Goal: Find specific page/section: Find specific page/section

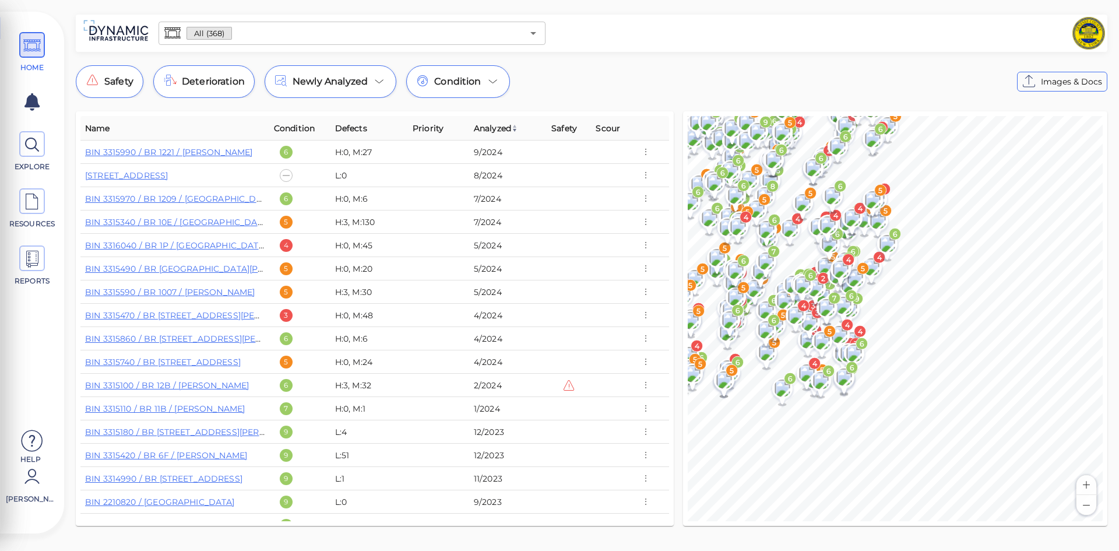
click at [680, 424] on div "© Mapbox © OpenStreetMap Improve this map 6 4 5 5 3 5 5 5 6 6 4 5 6 4 3 6 6 5 5…" at bounding box center [896, 319] width 434 height 424
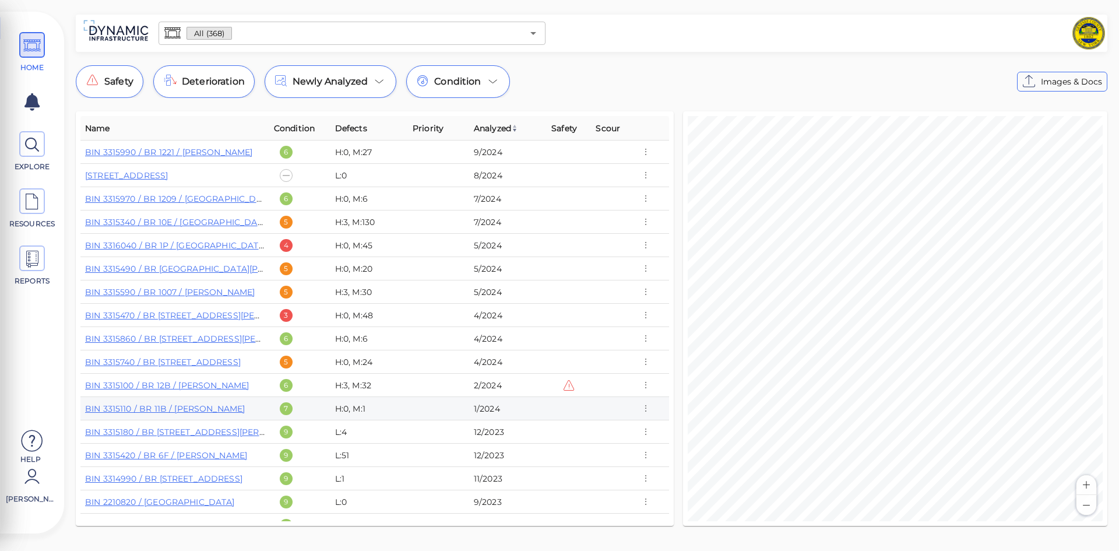
click at [578, 406] on div "Name Condition Defects Priority Analyzed Safety Scour BIN 3315990 / BR 1221 / […" at bounding box center [591, 319] width 1041 height 424
click at [949, 295] on image at bounding box center [948, 291] width 23 height 17
click at [945, 298] on image at bounding box center [948, 291] width 23 height 17
click at [950, 297] on image at bounding box center [948, 291] width 23 height 17
click at [1011, 279] on span "Images & Details" at bounding box center [1043, 278] width 69 height 14
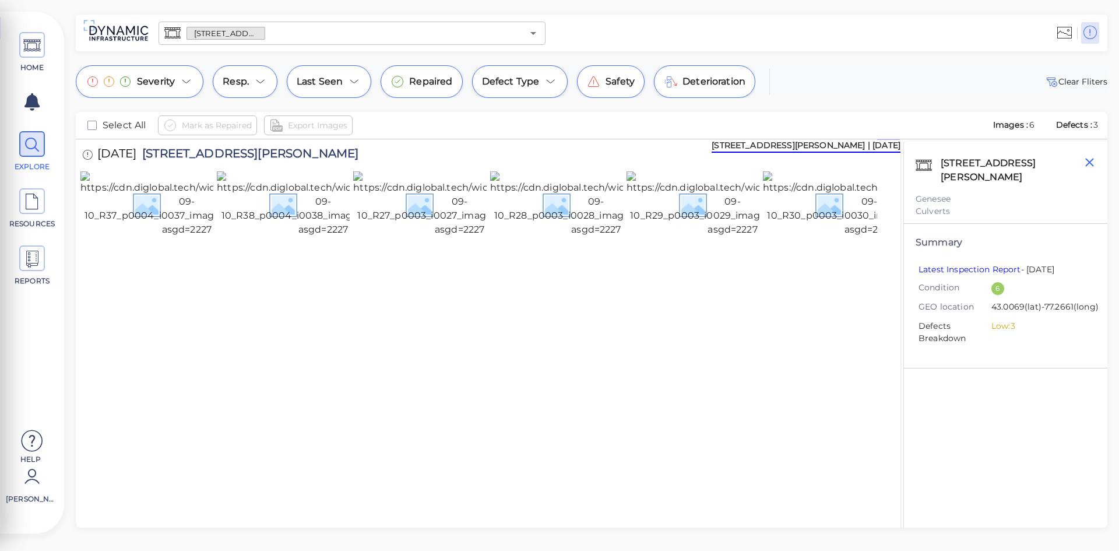
click at [1093, 160] on icon "button" at bounding box center [1090, 162] width 9 height 9
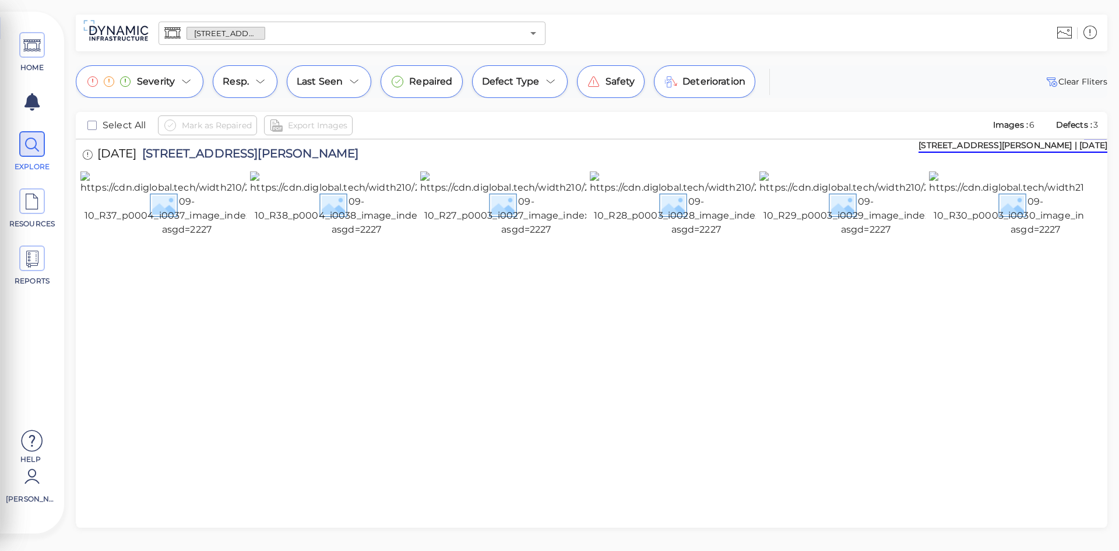
click at [127, 26] on img at bounding box center [116, 31] width 76 height 32
click at [125, 37] on img at bounding box center [116, 31] width 76 height 32
click at [121, 33] on img at bounding box center [116, 31] width 76 height 32
click at [117, 27] on img at bounding box center [116, 31] width 76 height 32
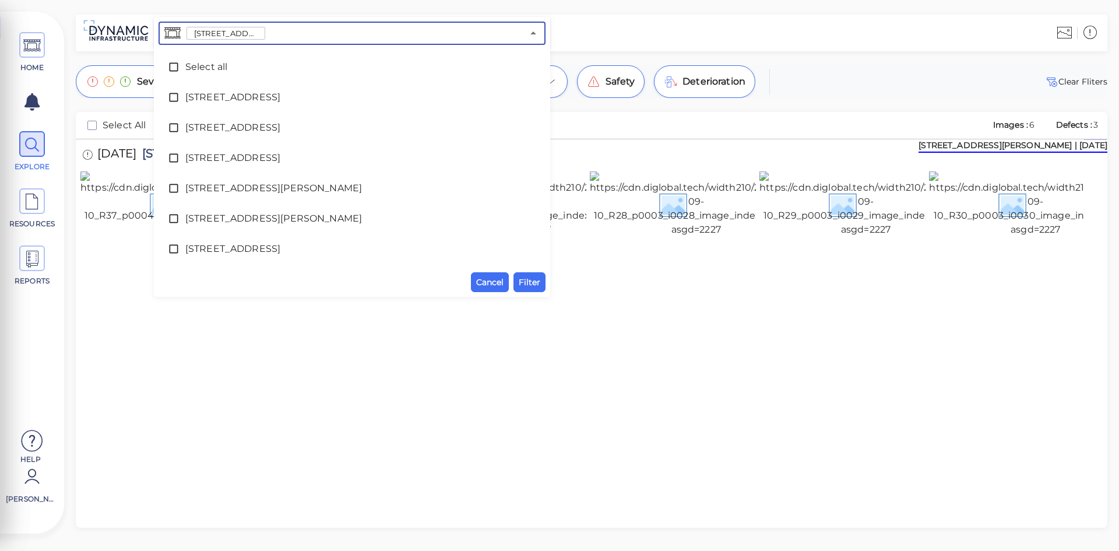
scroll to position [6423, 0]
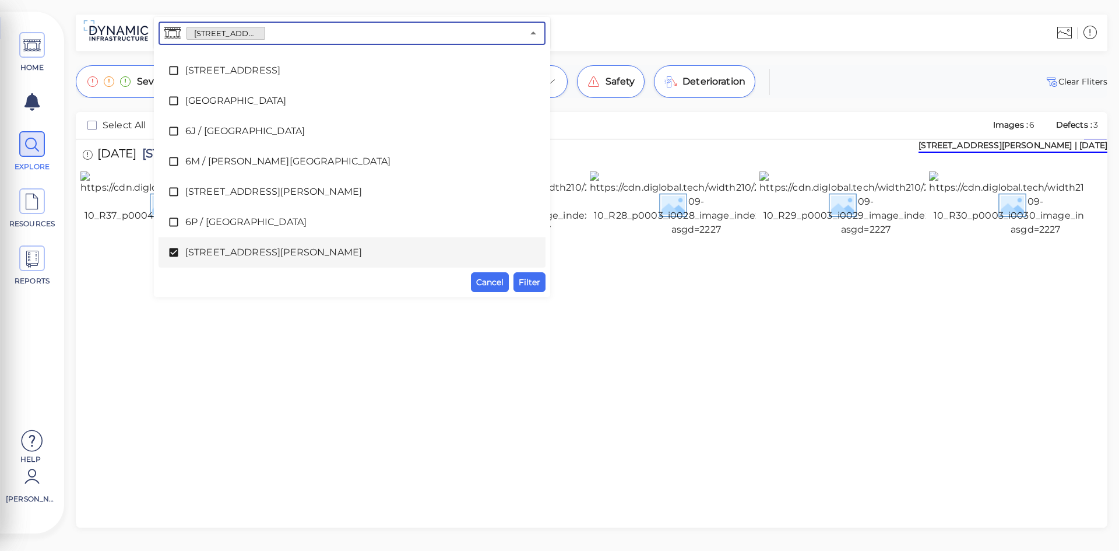
drag, startPoint x: 364, startPoint y: 27, endPoint x: 269, endPoint y: 40, distance: 96.0
click at [234, 30] on div "[STREET_ADDRESS][PERSON_NAME] ​" at bounding box center [352, 33] width 387 height 23
click at [483, 285] on span "Cancel" at bounding box center [489, 282] width 27 height 14
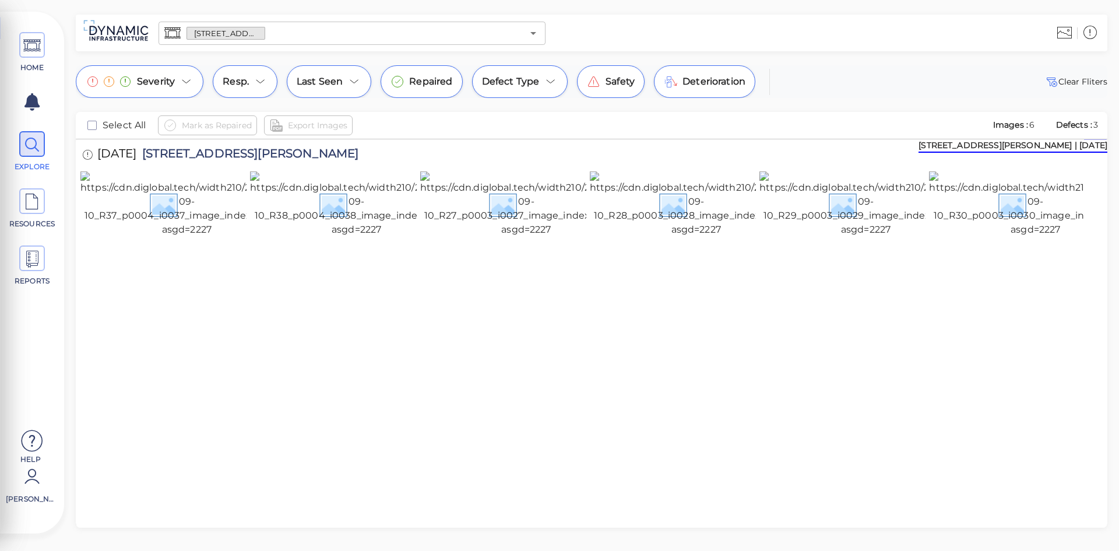
drag, startPoint x: 289, startPoint y: 36, endPoint x: 283, endPoint y: 43, distance: 9.2
click at [286, 39] on input "text" at bounding box center [394, 33] width 258 height 16
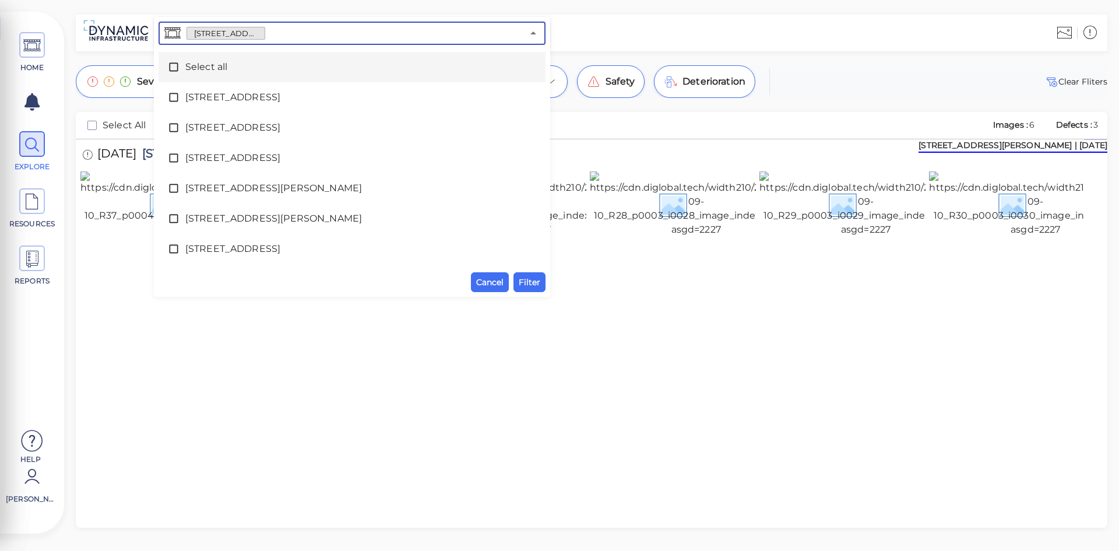
click at [175, 64] on icon at bounding box center [174, 67] width 12 height 12
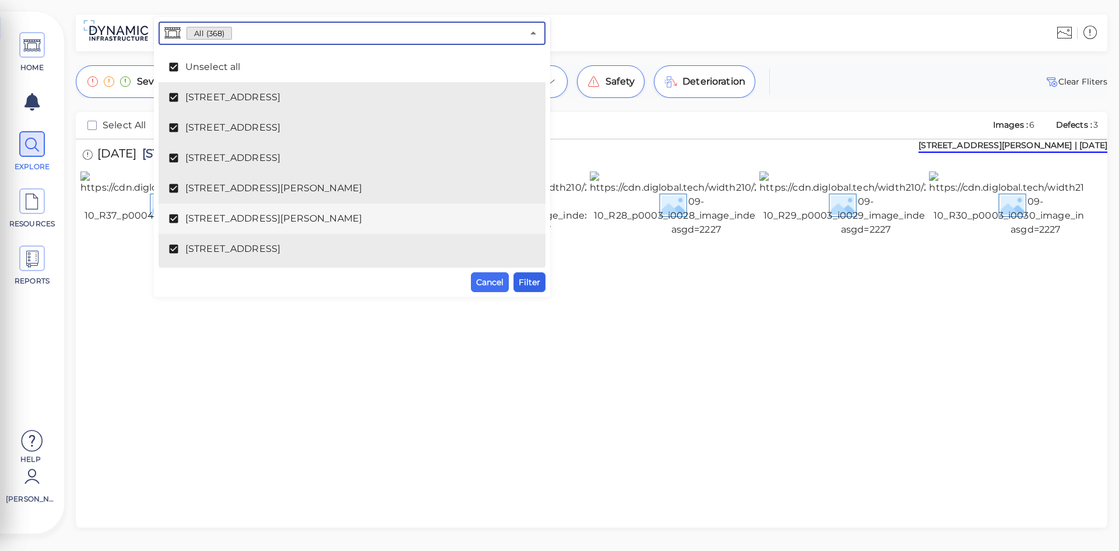
click at [528, 282] on span "Filter" at bounding box center [530, 282] width 22 height 14
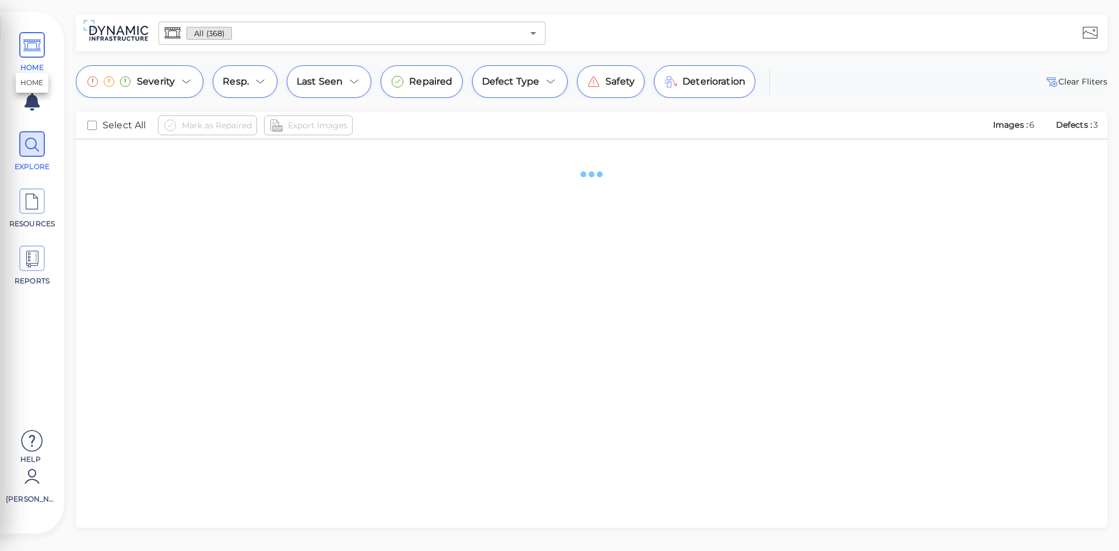
click at [30, 41] on icon at bounding box center [31, 46] width 17 height 26
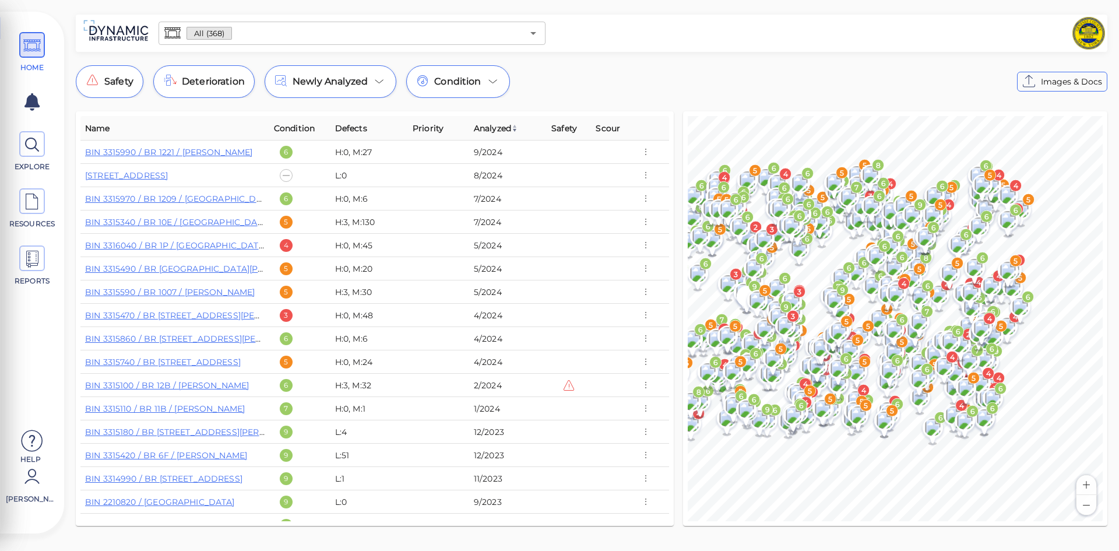
click at [732, 100] on div "All (368) ​ Safety Deterioration Newly Analyzed Condition Images & Docs Name Co…" at bounding box center [591, 274] width 1055 height 518
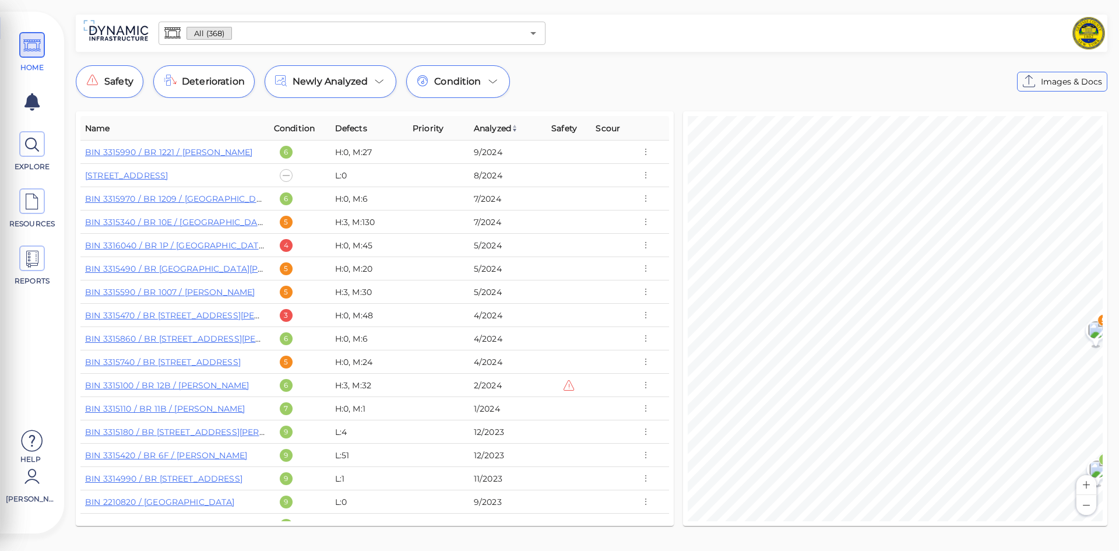
click at [377, 21] on div "All (368) ​" at bounding box center [352, 33] width 396 height 33
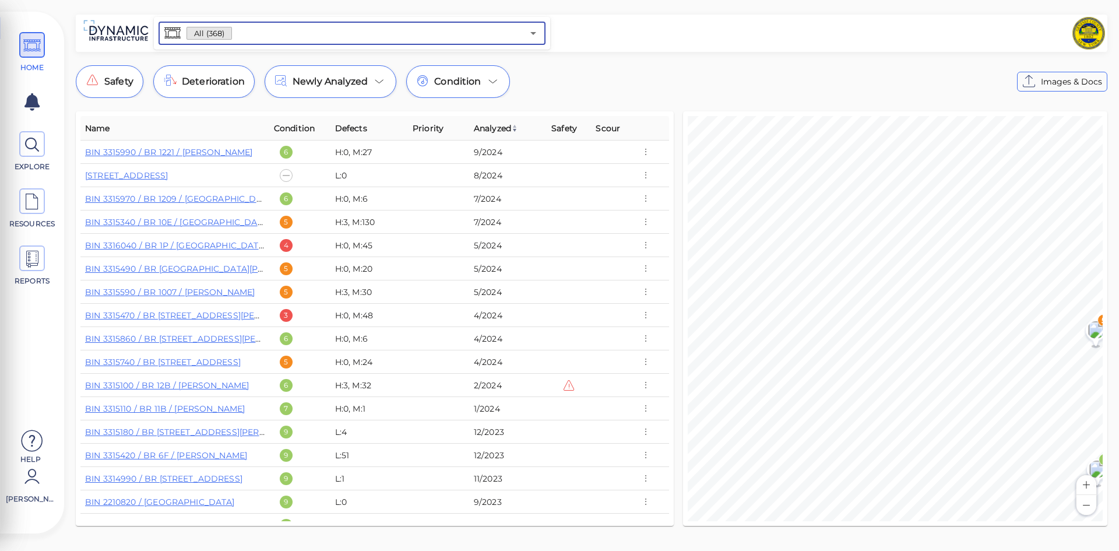
click at [376, 33] on input "text" at bounding box center [377, 33] width 291 height 16
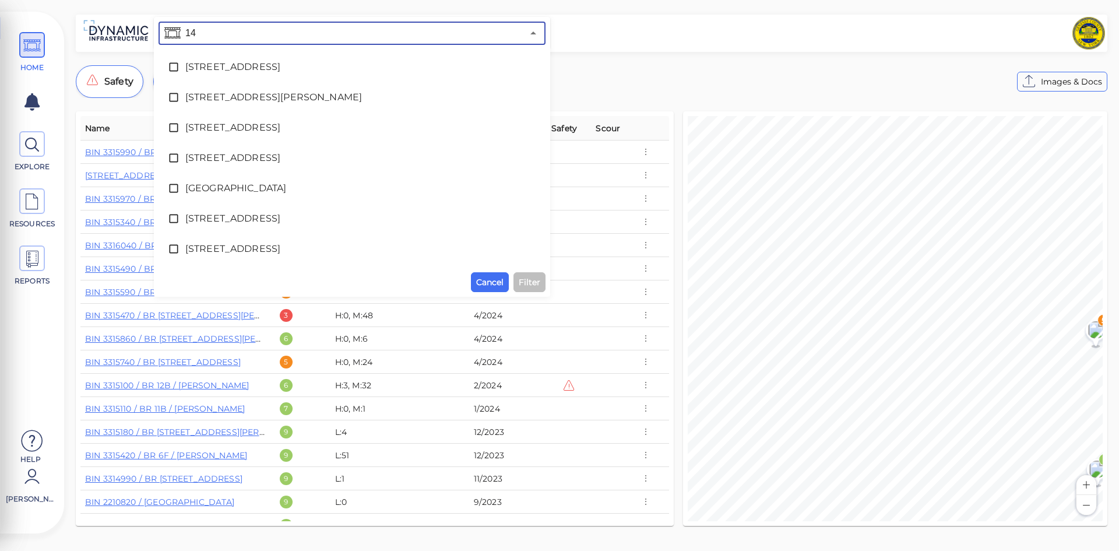
type input "1"
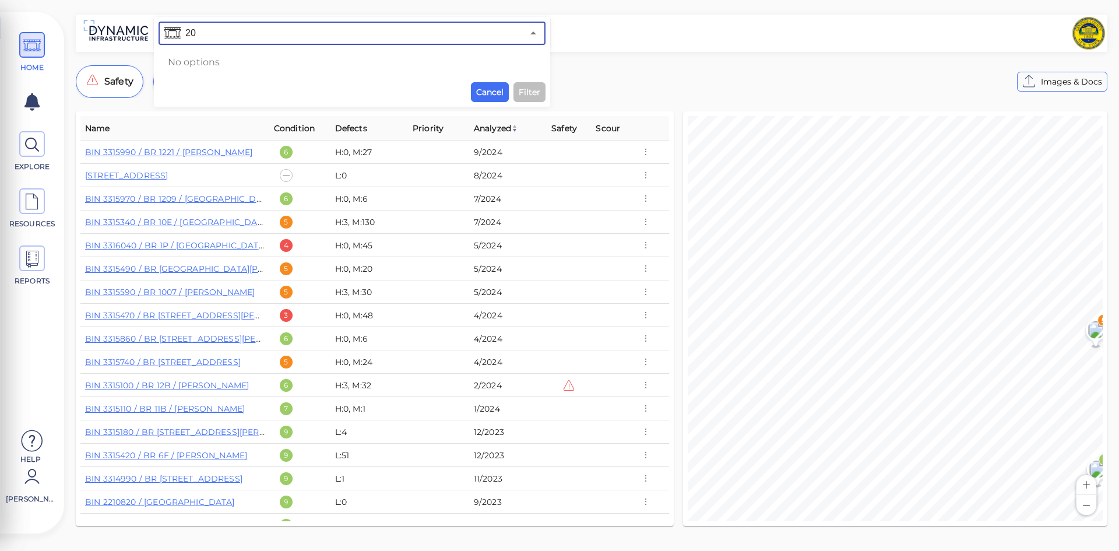
type input "2"
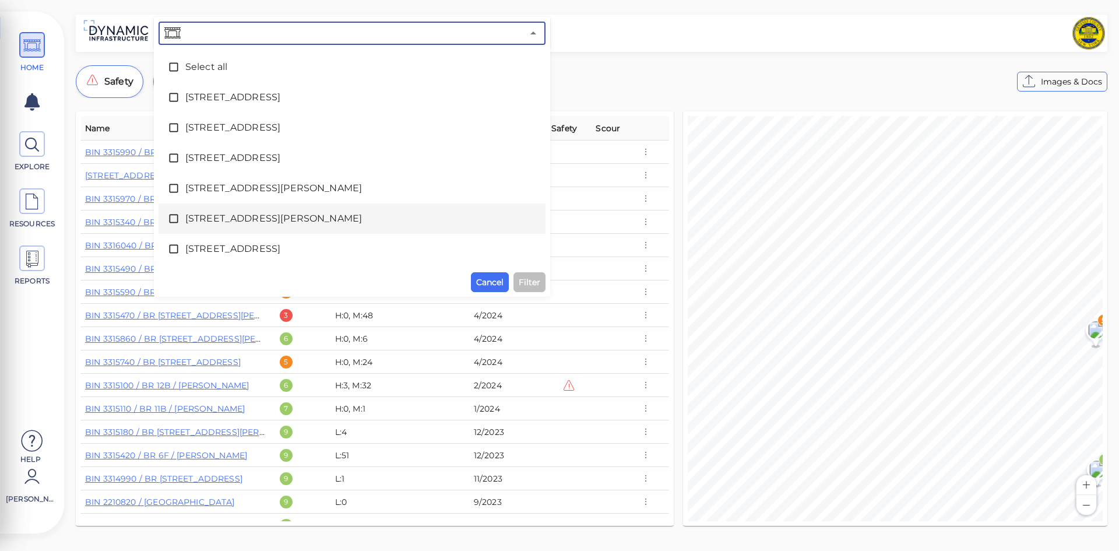
click at [710, 114] on div "© Mapbox © OpenStreetMap Improve this map 6 4 5 5 3 5 5 5 6 6 4 5 6 4 3 6 6 5 5…" at bounding box center [895, 318] width 424 height 415
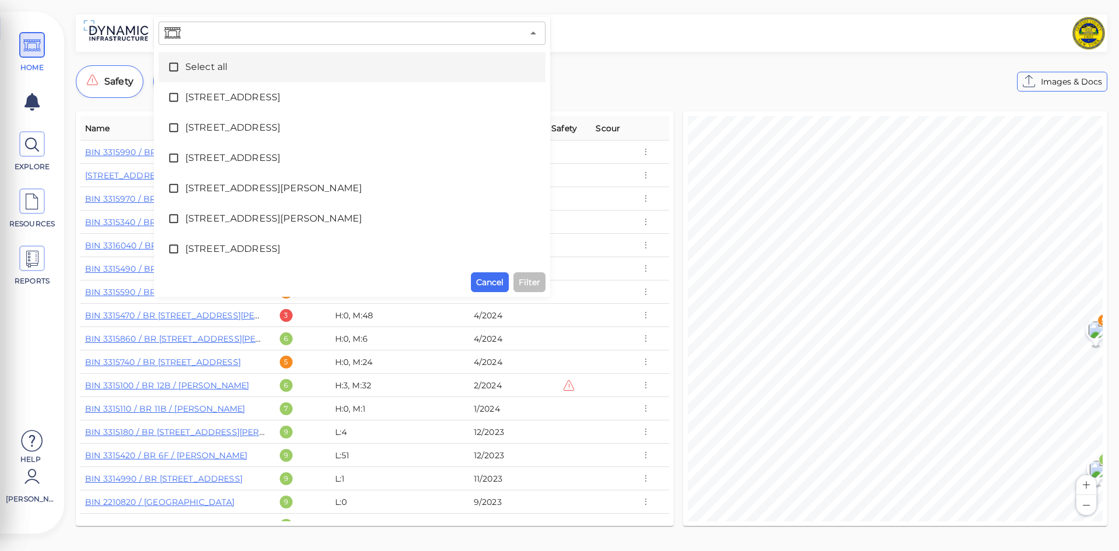
click at [257, 26] on input "text" at bounding box center [353, 33] width 340 height 16
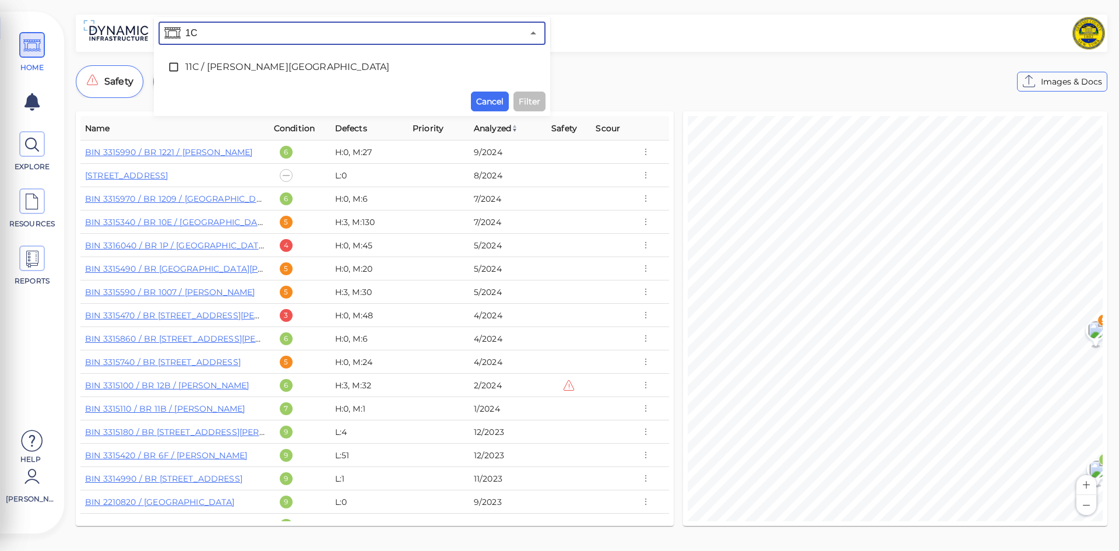
type input "1C"
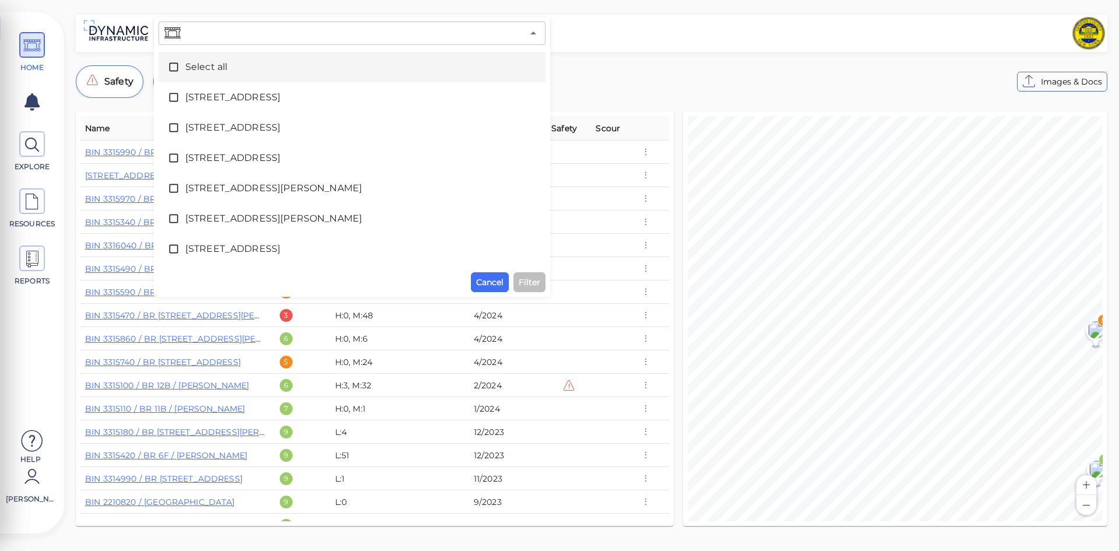
click at [396, 36] on input "text" at bounding box center [353, 33] width 340 height 16
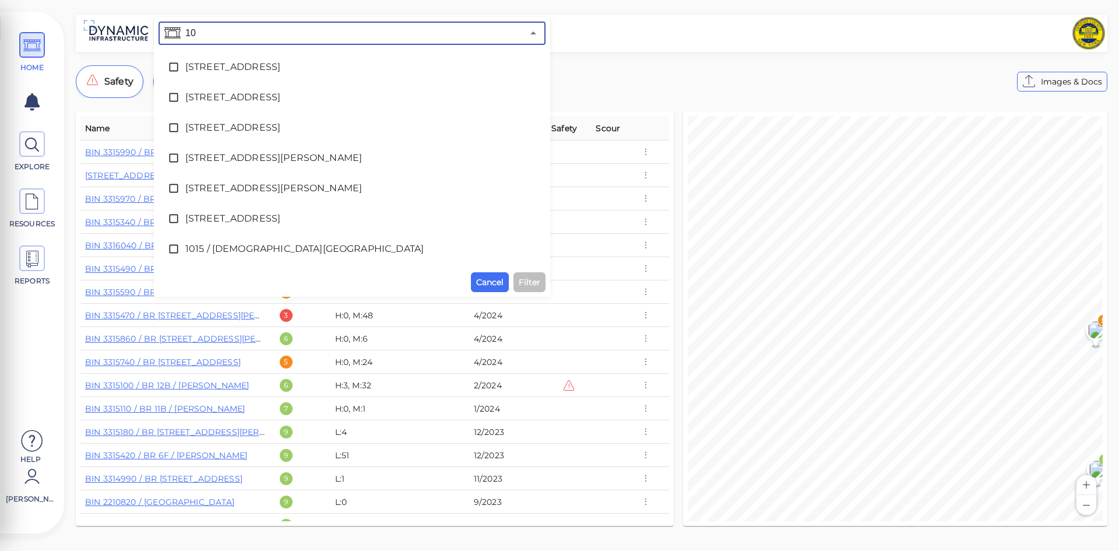
type input "1"
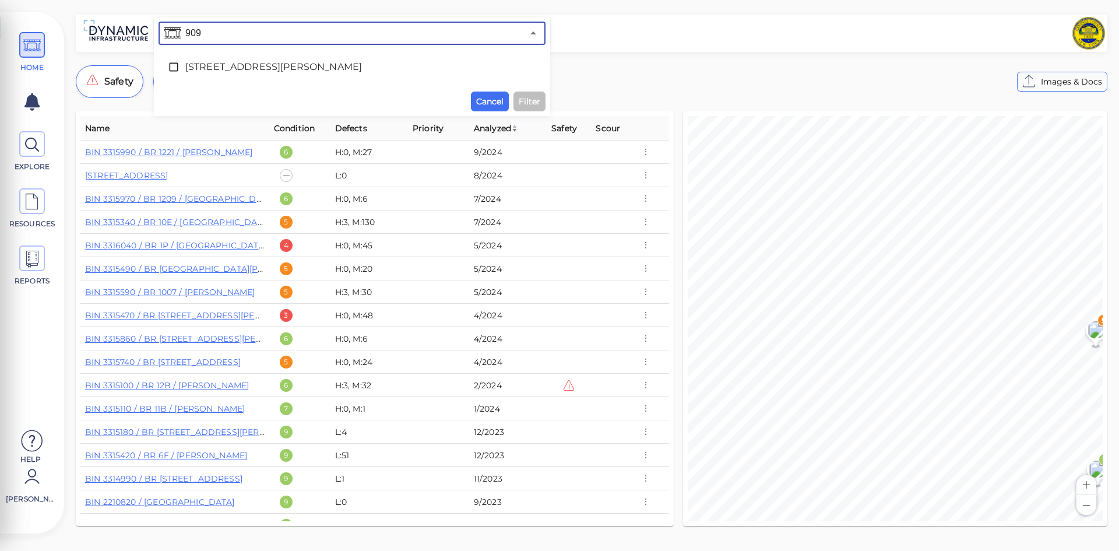
type input "909"
